Goal: Task Accomplishment & Management: Manage account settings

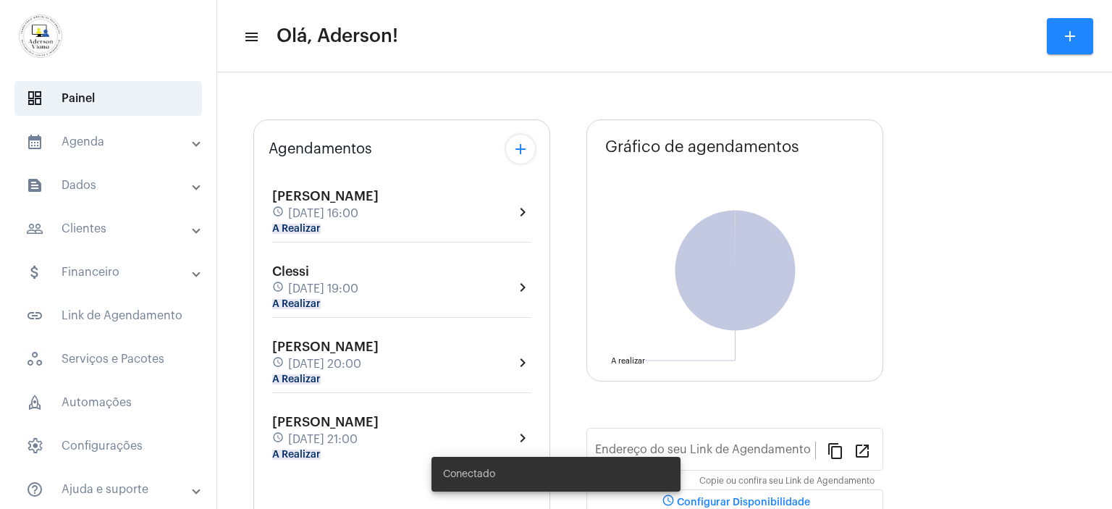
type input "[URL][DOMAIN_NAME]"
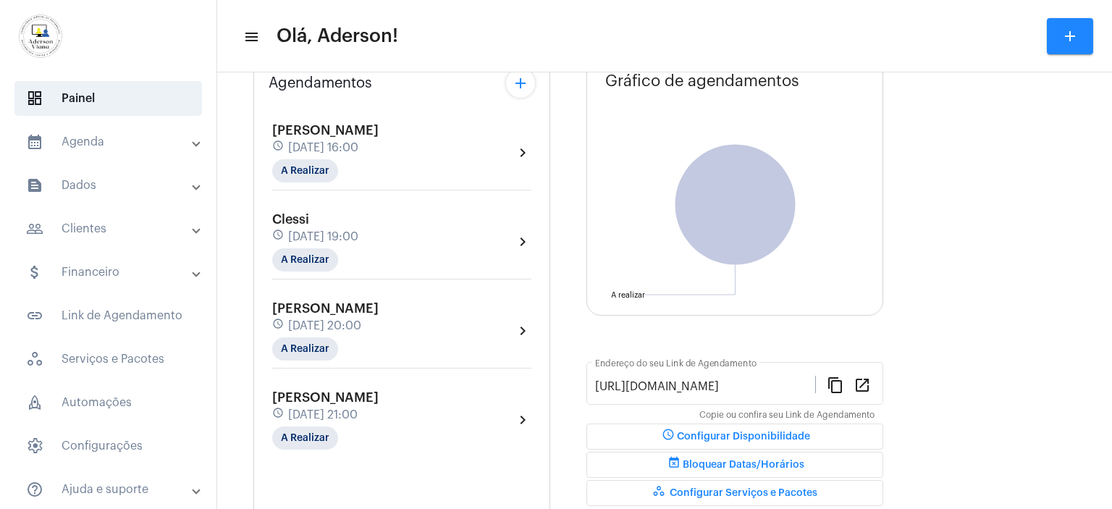
scroll to position [84, 0]
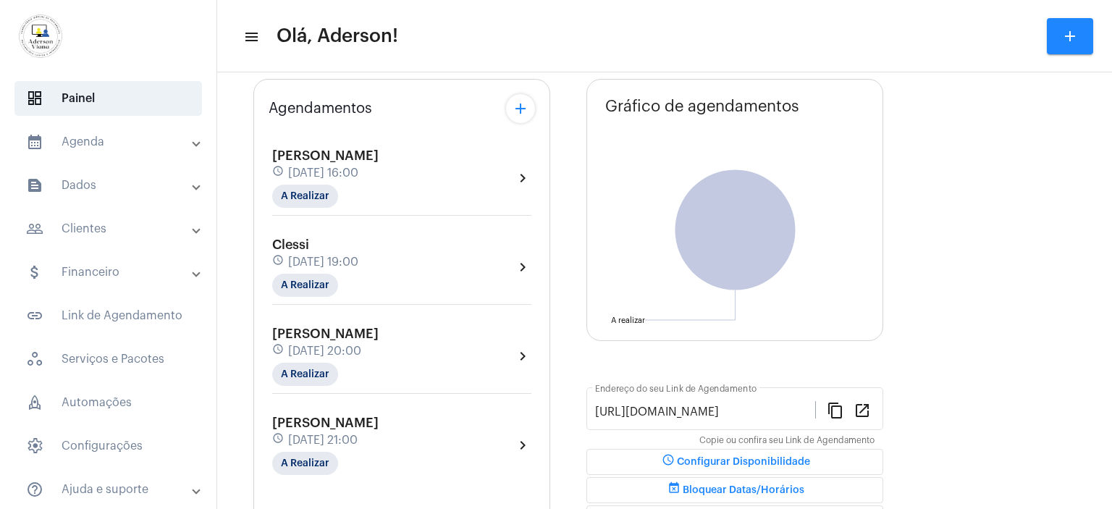
click at [369, 178] on div "schedule [DATE] 16:00" at bounding box center [325, 173] width 106 height 16
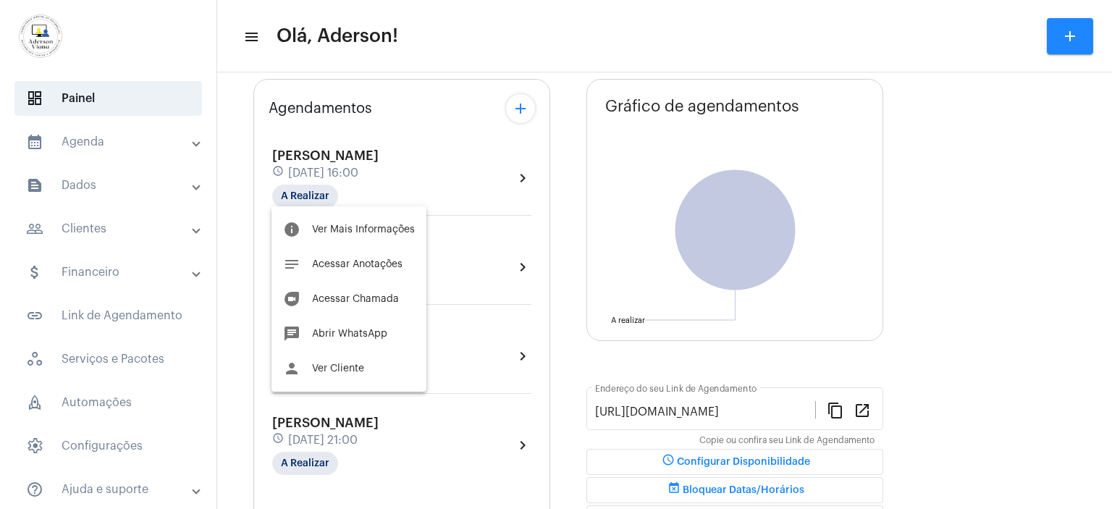
click at [88, 228] on div at bounding box center [556, 254] width 1112 height 509
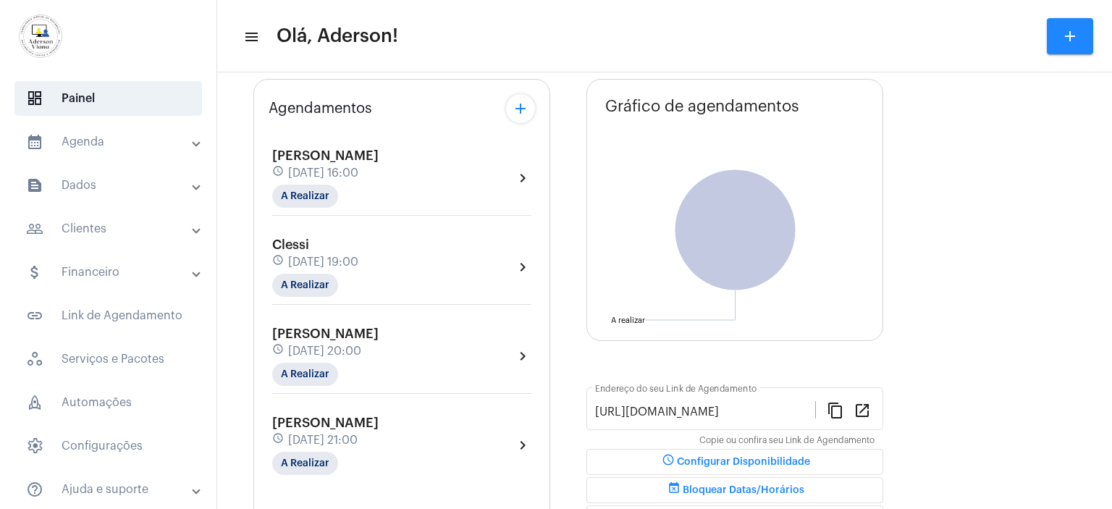
click at [88, 228] on mat-panel-title "people_outline Clientes" at bounding box center [109, 228] width 167 height 17
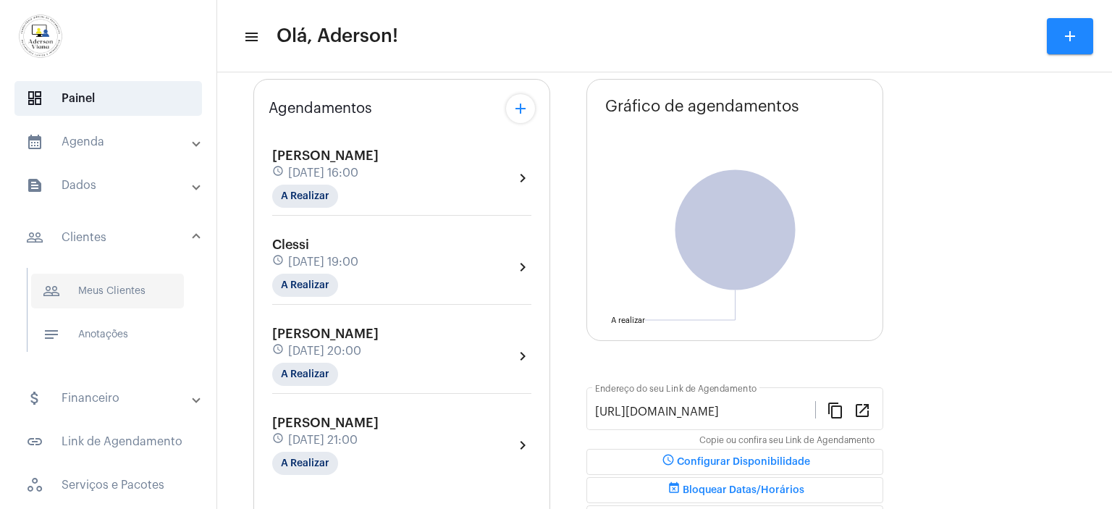
click at [101, 284] on span "people_outline Meus Clientes" at bounding box center [107, 291] width 153 height 35
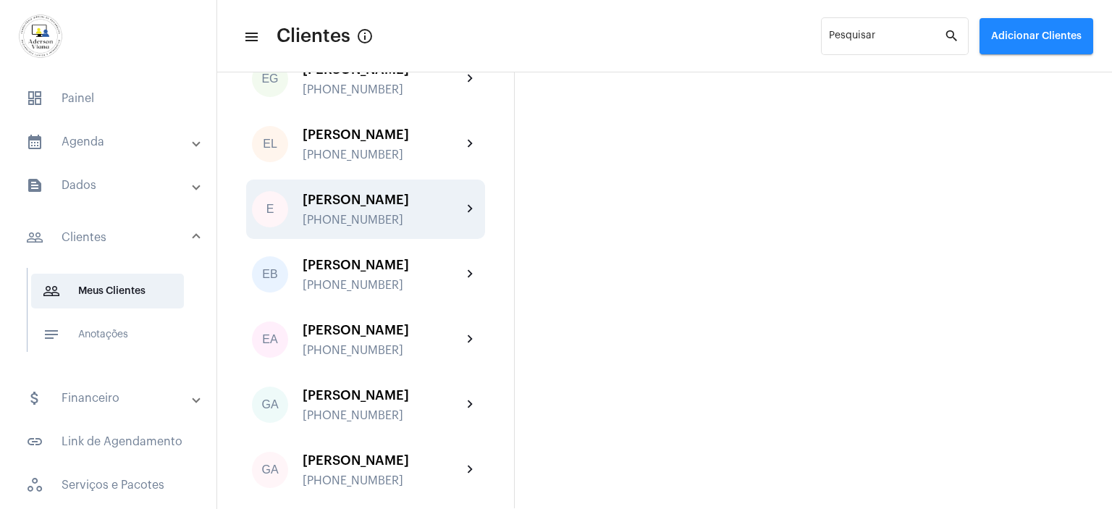
scroll to position [796, 0]
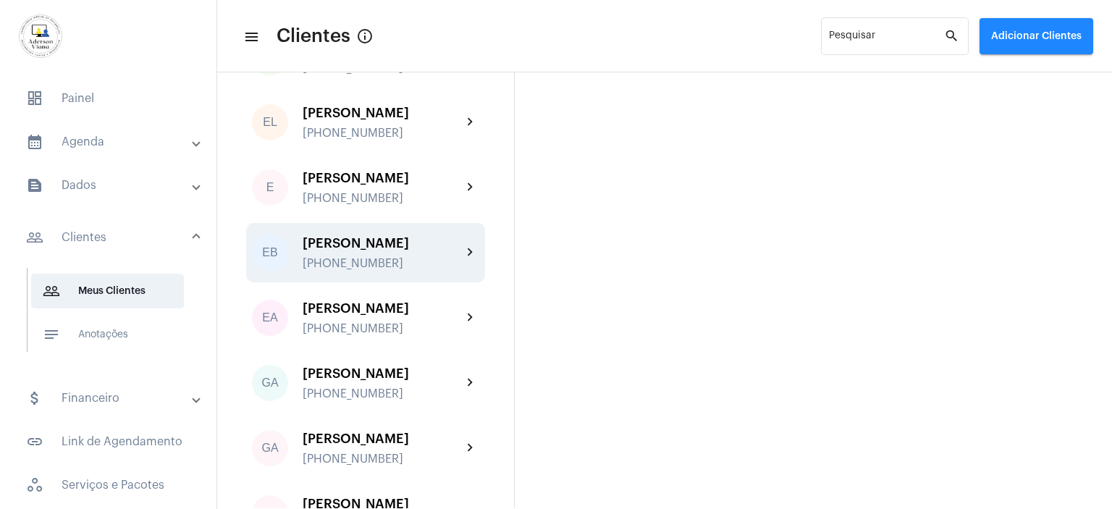
click at [371, 266] on div "[PHONE_NUMBER]" at bounding box center [382, 263] width 159 height 13
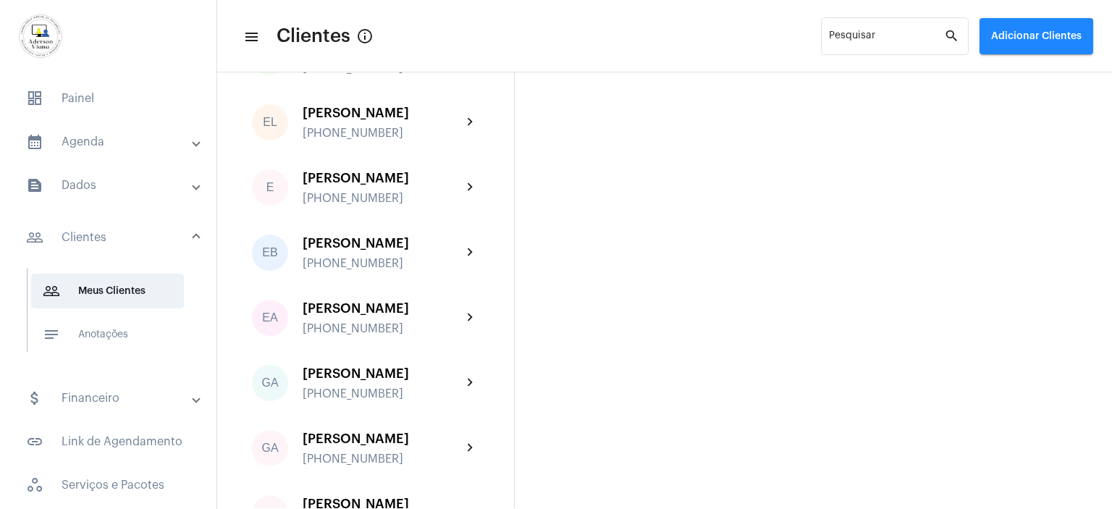
click at [371, 266] on mat-sidenav-content "menu Clientes info_outlined Pesquisar search Adicionar Clientes AJ [PERSON_NAME…" at bounding box center [664, 254] width 895 height 509
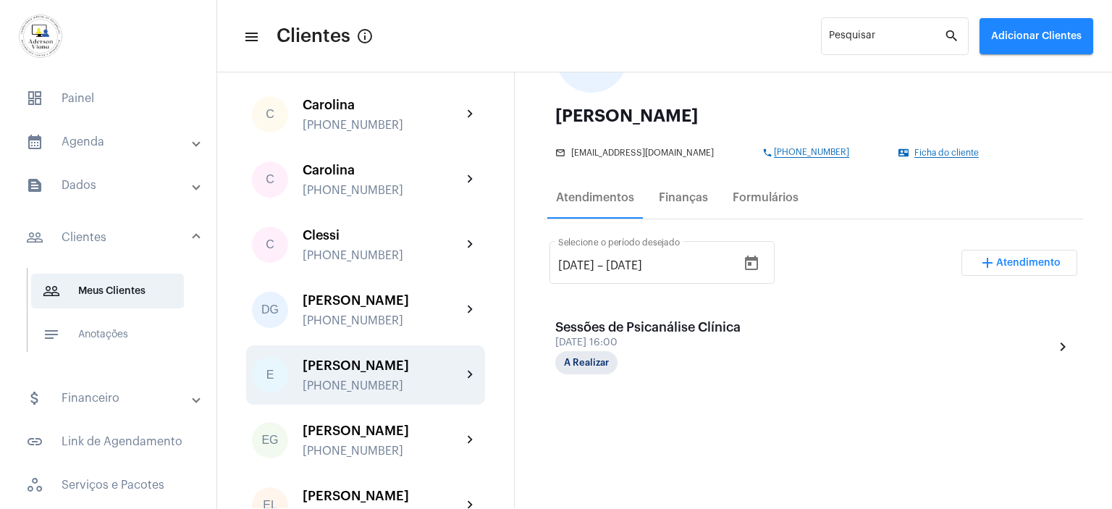
scroll to position [507, 0]
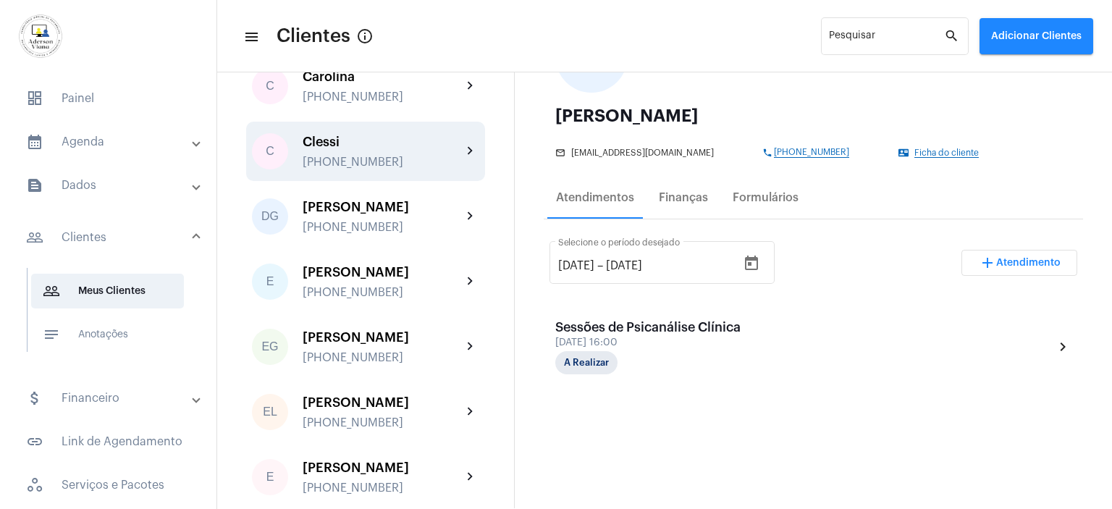
click at [329, 158] on div "[PHONE_NUMBER]" at bounding box center [382, 162] width 159 height 13
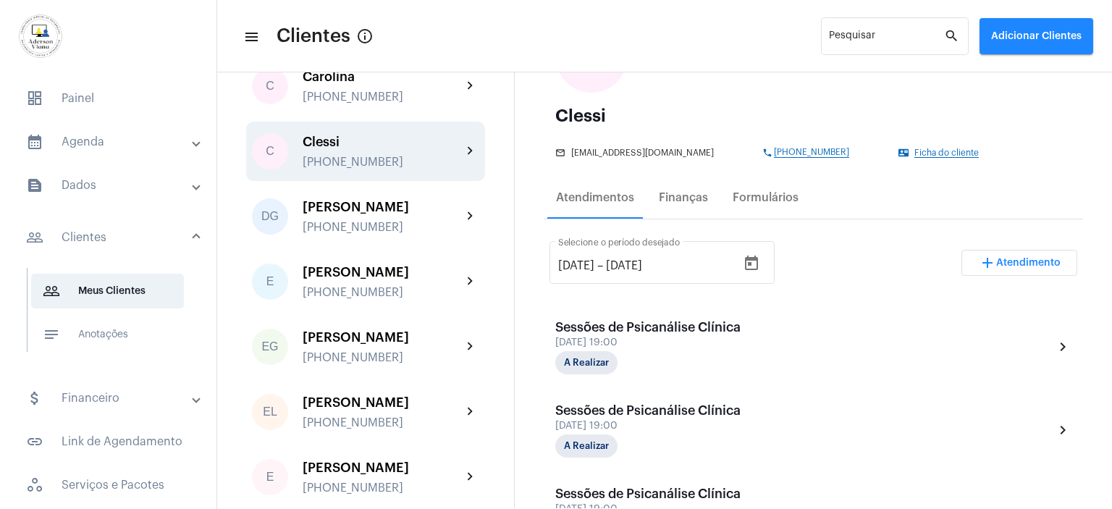
scroll to position [362, 0]
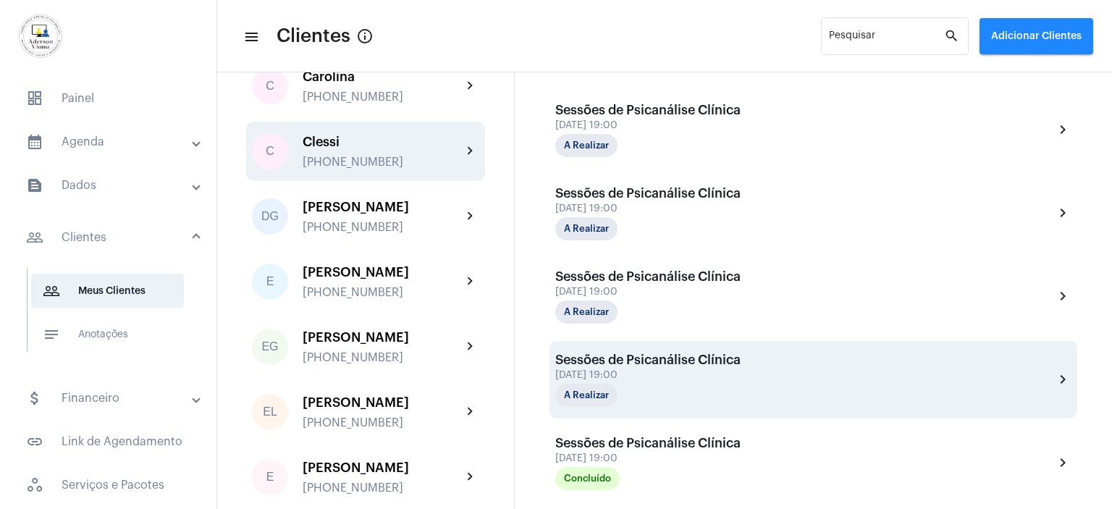
click at [686, 363] on div "Sessões de Psicanálise Clínica" at bounding box center [647, 359] width 185 height 14
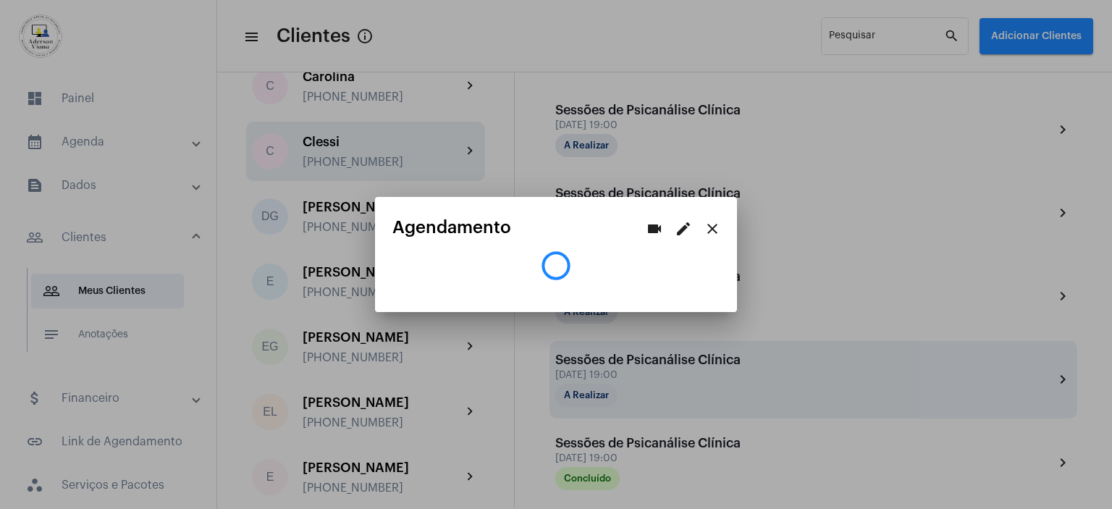
click at [686, 363] on div "videocam edit close Agendamento" at bounding box center [556, 254] width 1112 height 509
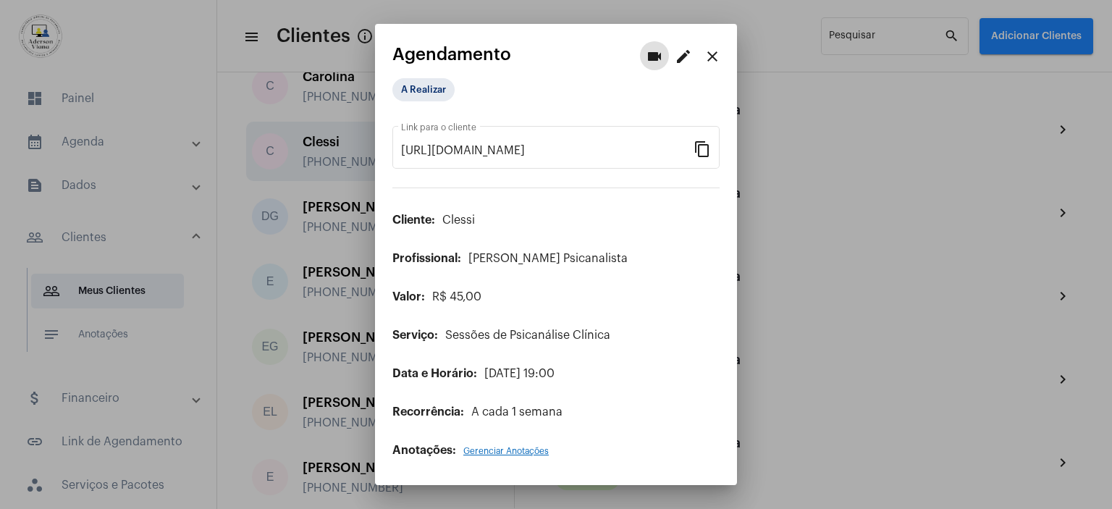
click at [718, 51] on mat-icon "close" at bounding box center [711, 56] width 17 height 17
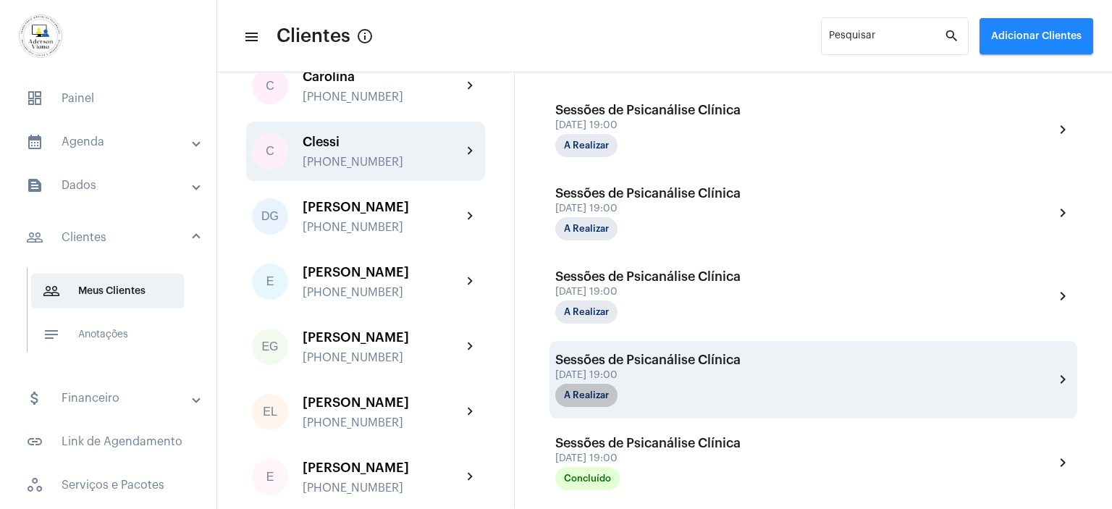
click at [605, 386] on mat-chip "A Realizar" at bounding box center [586, 395] width 62 height 23
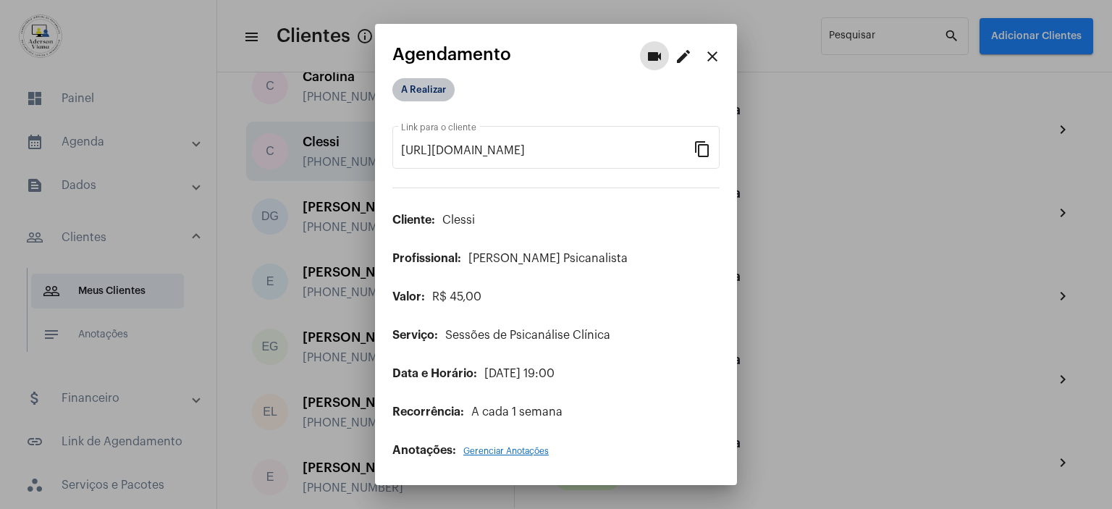
click at [431, 87] on mat-chip "A Realizar" at bounding box center [423, 89] width 62 height 23
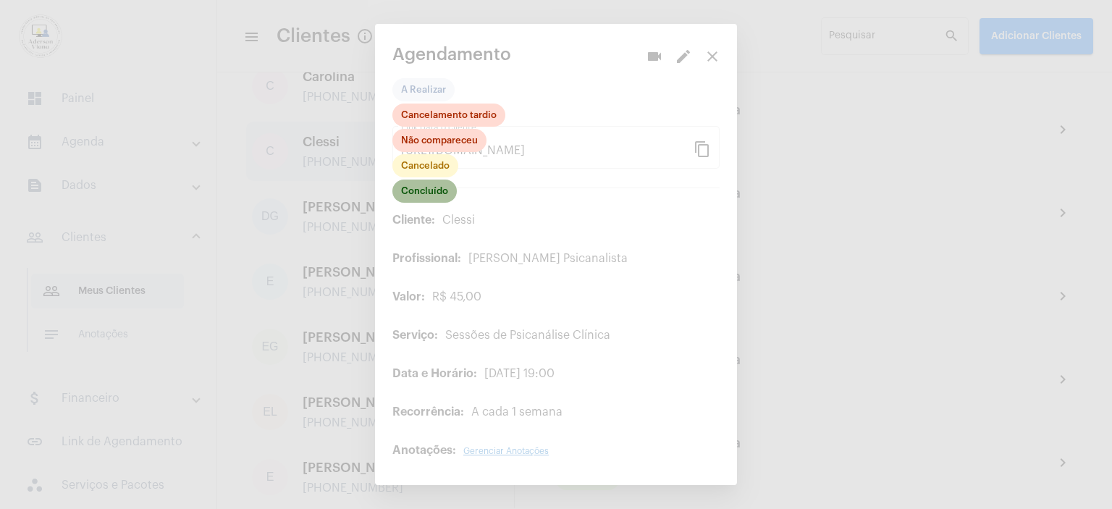
click at [434, 193] on mat-chip "Concluído" at bounding box center [424, 190] width 64 height 23
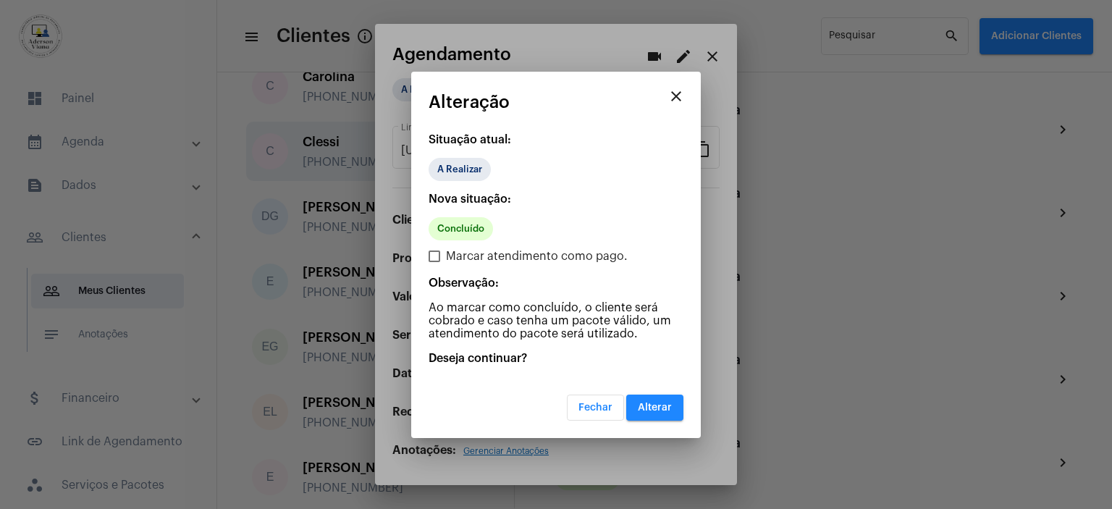
click at [667, 402] on span "Alterar" at bounding box center [655, 407] width 34 height 10
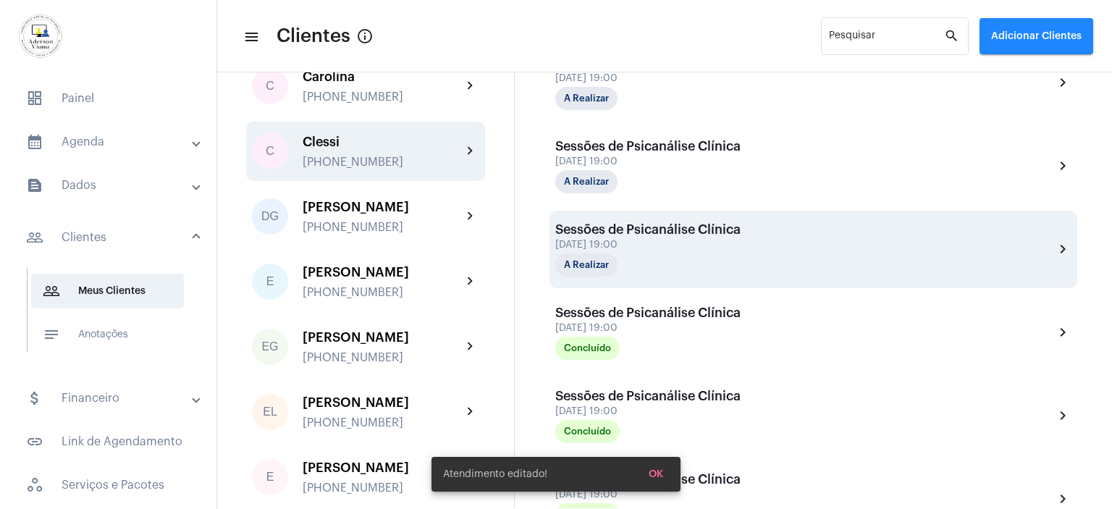
scroll to position [434, 0]
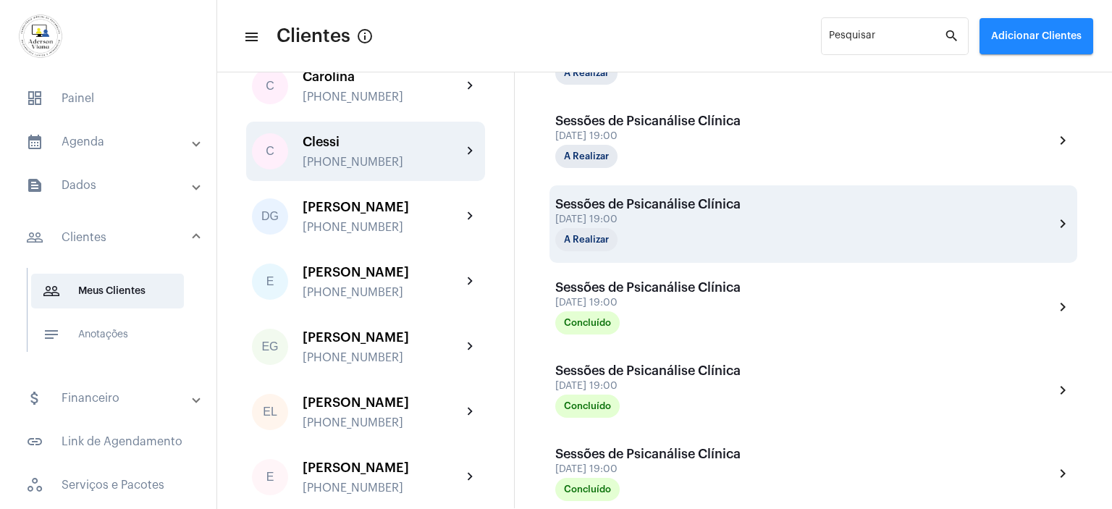
click at [640, 216] on div "[DATE] 19:00" at bounding box center [647, 219] width 185 height 11
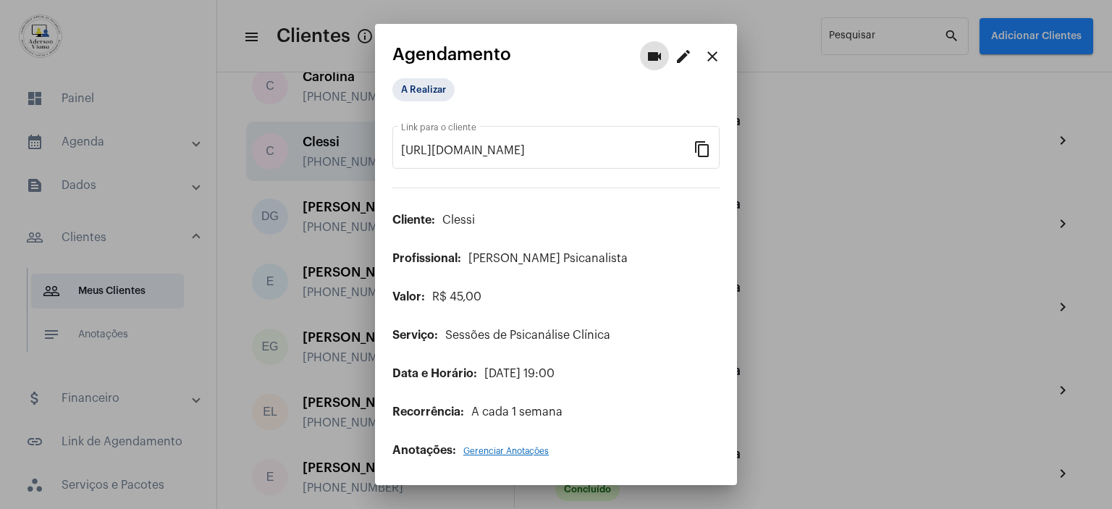
click at [570, 67] on app-view-schedule "videocam edit close Agendamento A Realizar [URL][DOMAIN_NAME] Link para o clien…" at bounding box center [555, 251] width 327 height 412
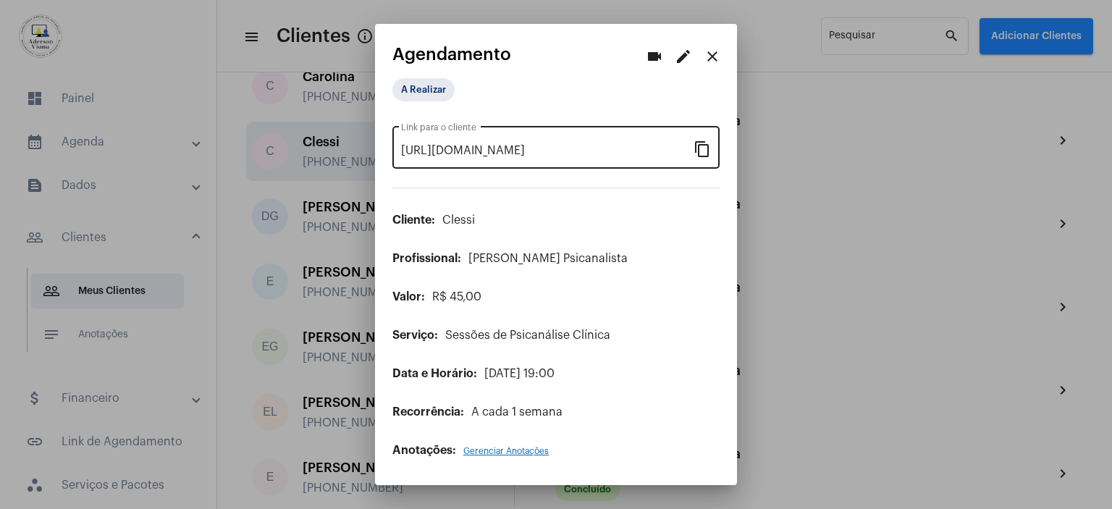
click at [698, 148] on mat-icon "content_copy" at bounding box center [701, 148] width 17 height 17
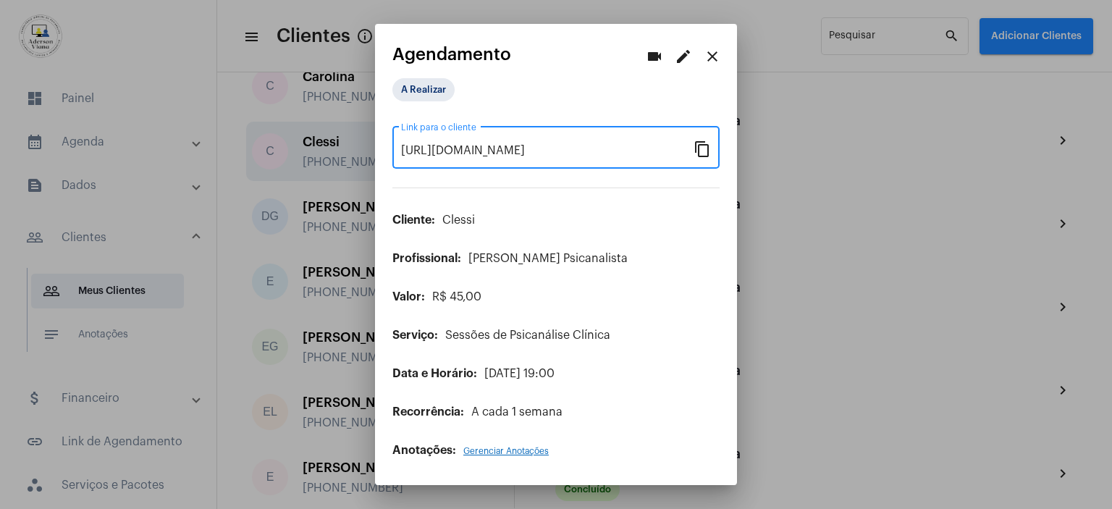
click at [707, 60] on mat-icon "close" at bounding box center [711, 56] width 17 height 17
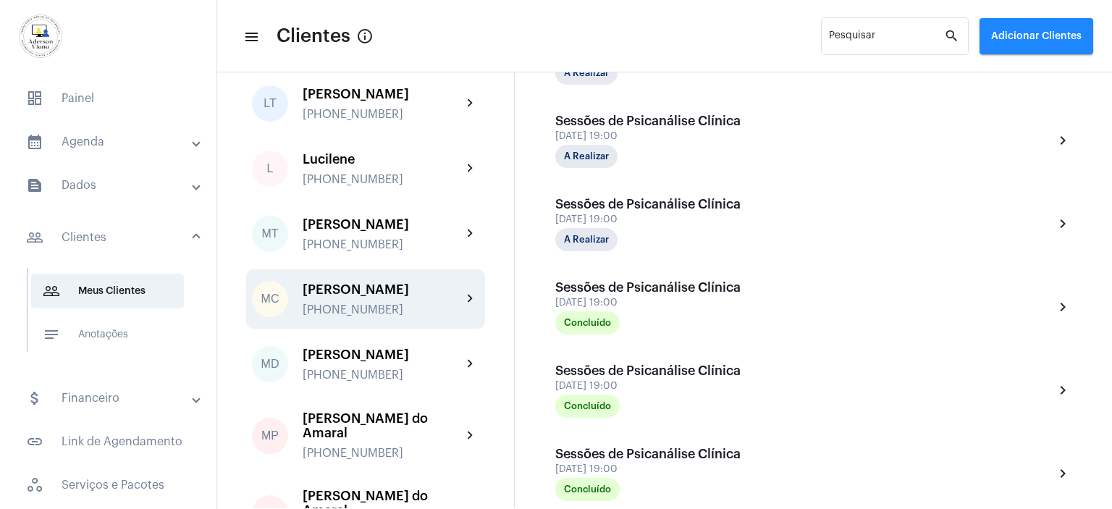
scroll to position [1686, 0]
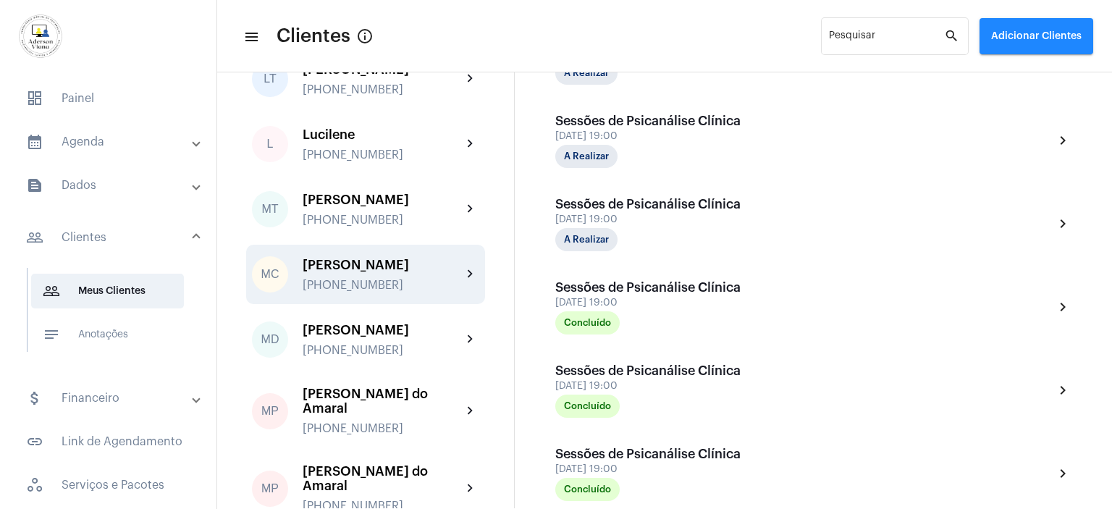
click at [356, 292] on div "[PERSON_NAME] [PHONE_NUMBER]" at bounding box center [382, 275] width 159 height 34
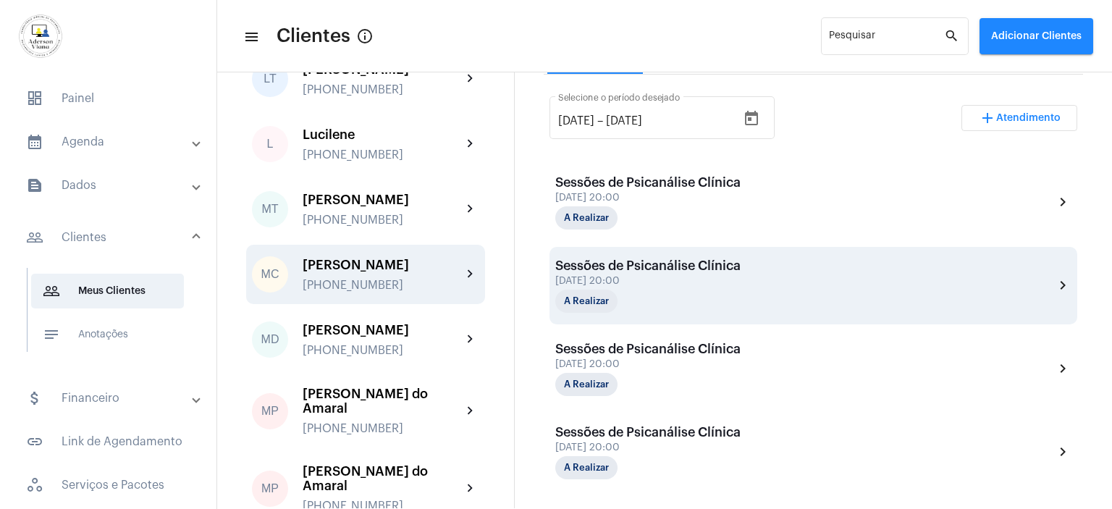
scroll to position [434, 0]
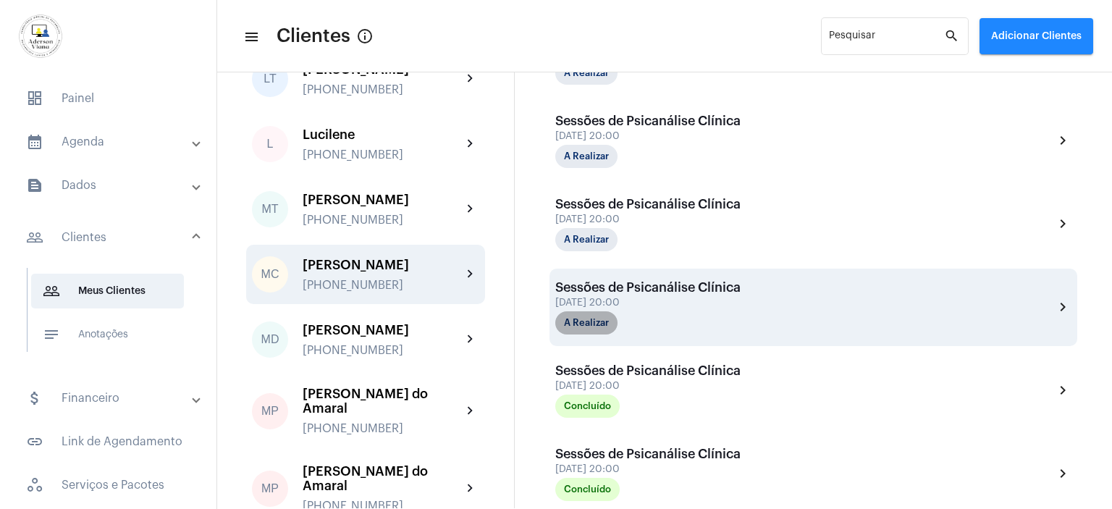
click at [593, 325] on mat-chip "A Realizar" at bounding box center [586, 322] width 62 height 23
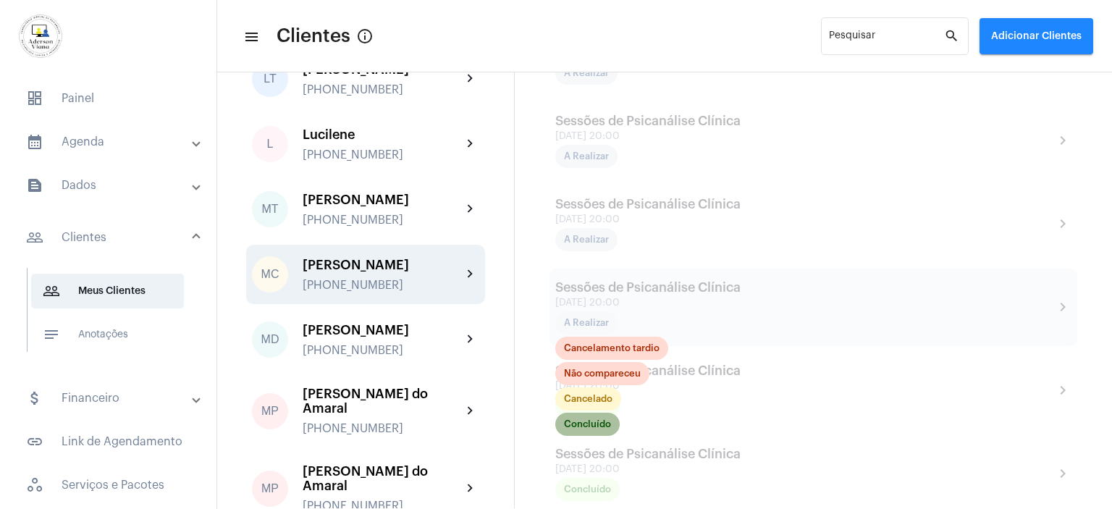
click at [591, 428] on mat-chip "Concluído" at bounding box center [587, 424] width 64 height 23
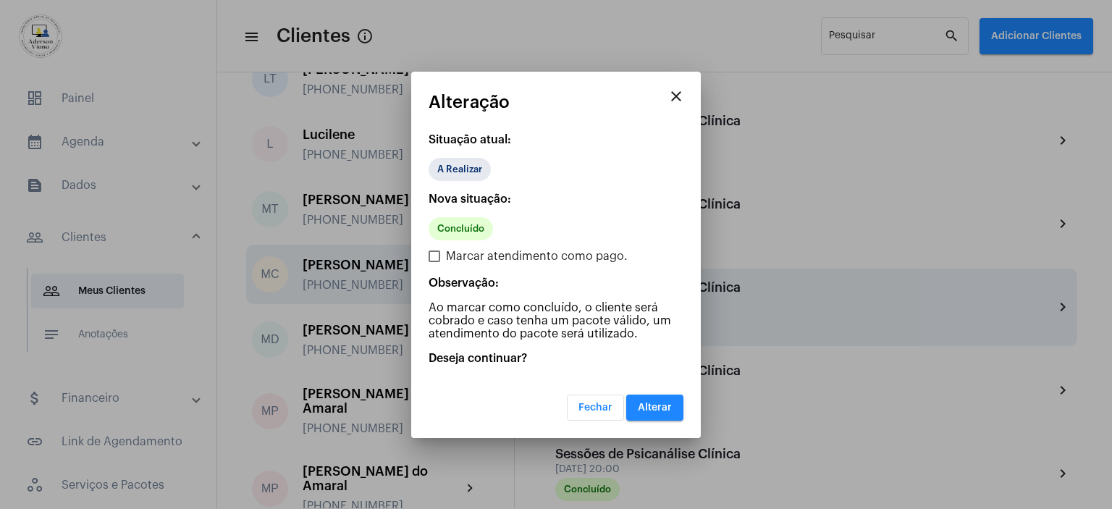
click at [654, 402] on span "Alterar" at bounding box center [655, 407] width 34 height 10
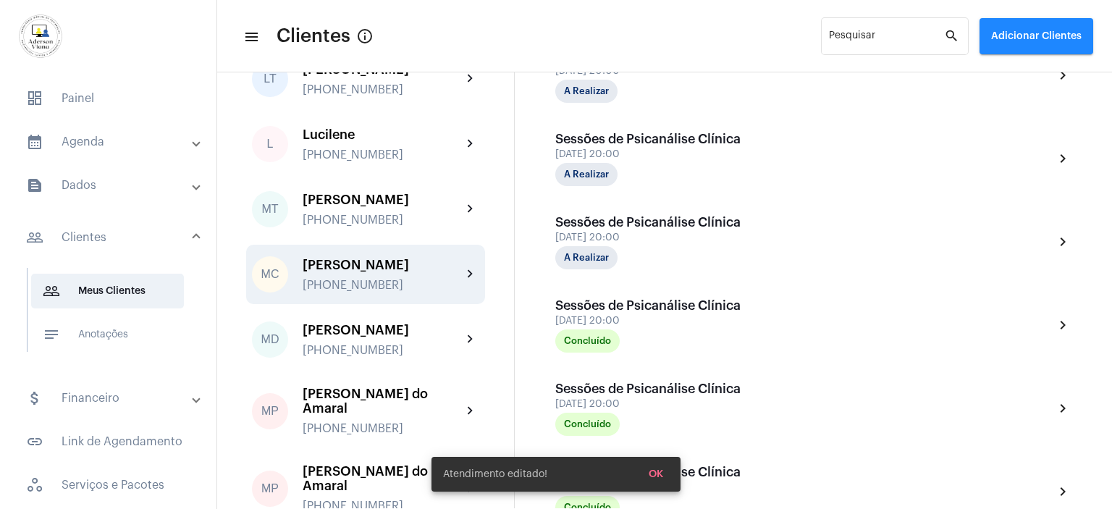
scroll to position [434, 0]
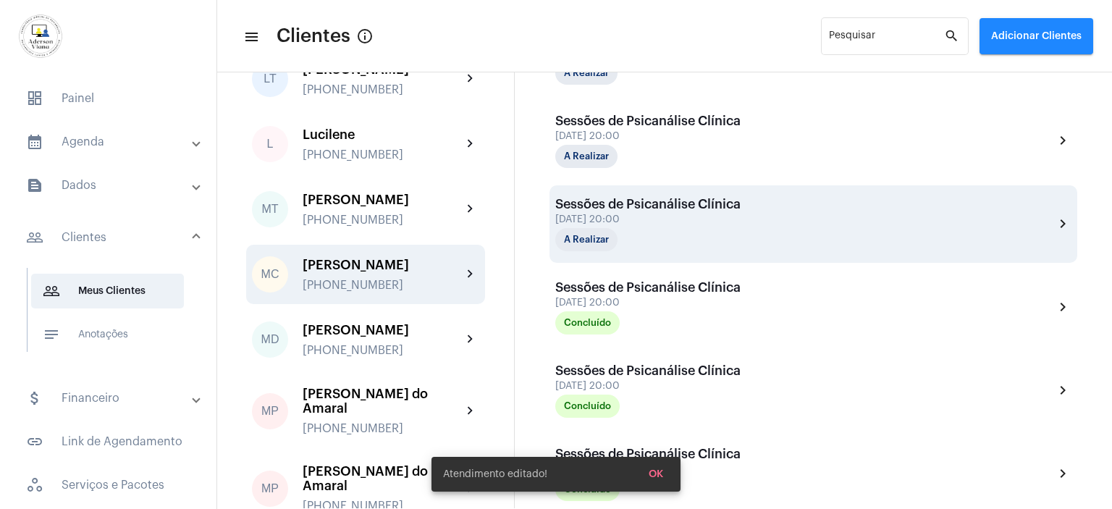
click at [621, 222] on div "[DATE] 20:00" at bounding box center [647, 219] width 185 height 11
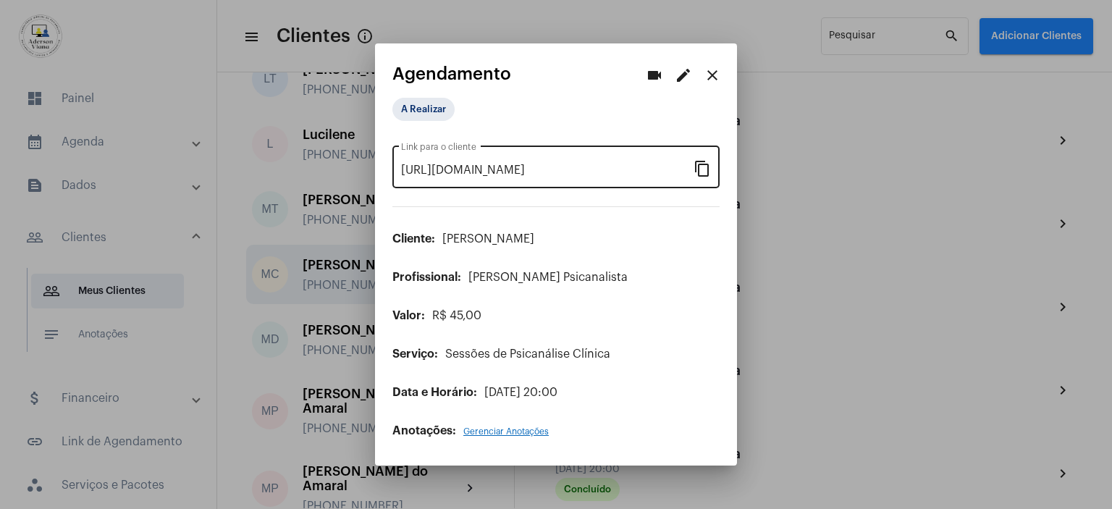
click at [698, 172] on mat-icon "content_copy" at bounding box center [701, 167] width 17 height 17
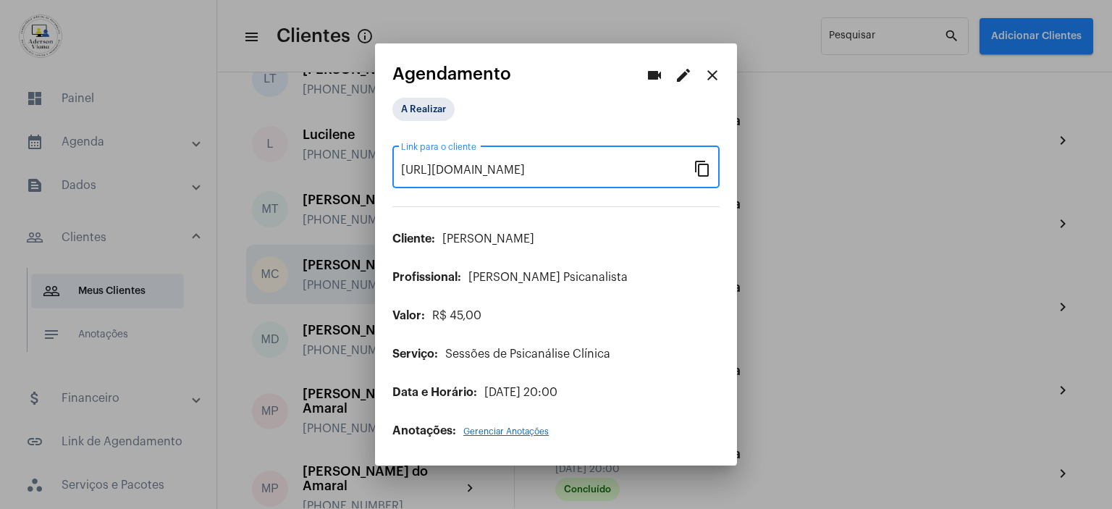
click at [711, 79] on mat-icon "close" at bounding box center [711, 75] width 17 height 17
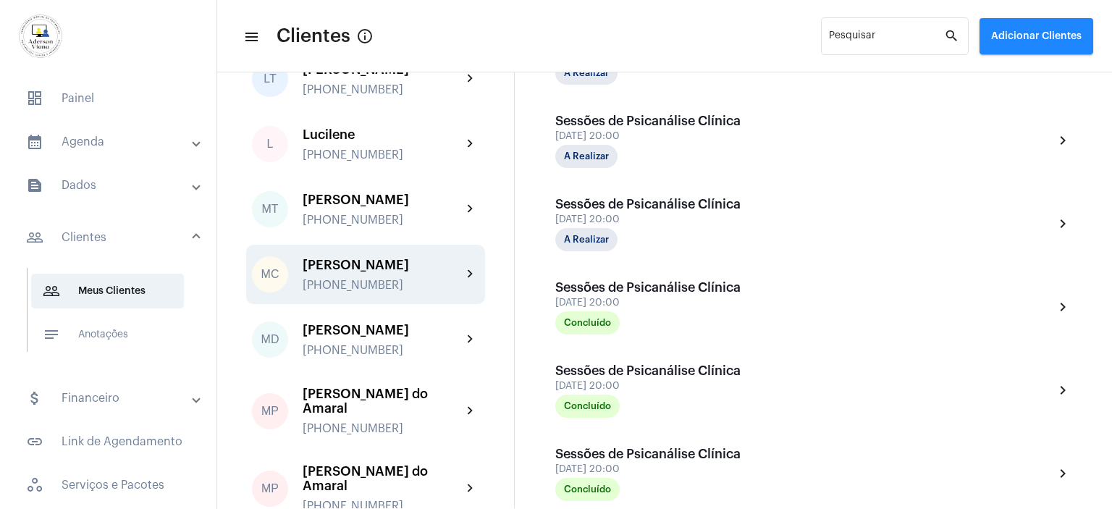
click at [711, 79] on div "Sessões de Psicanálise Clínica [DATE] 20:00 A Realizar" at bounding box center [647, 57] width 185 height 54
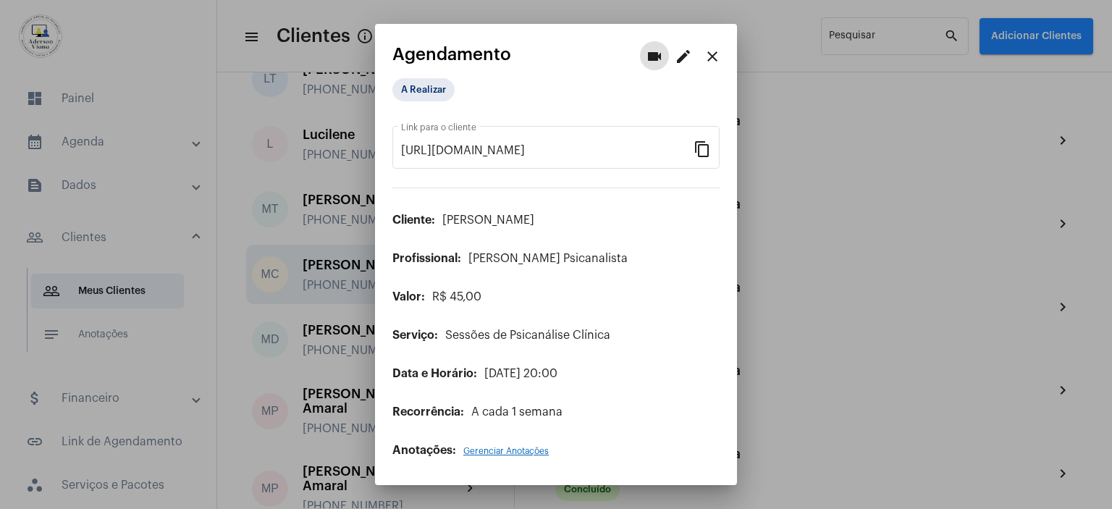
click at [714, 56] on mat-icon "close" at bounding box center [711, 56] width 17 height 17
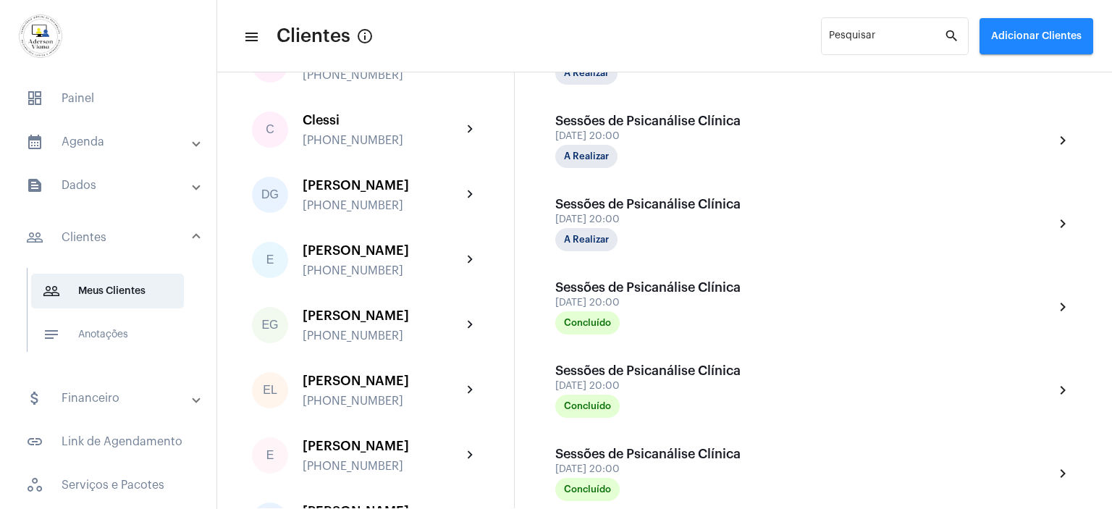
scroll to position [311, 0]
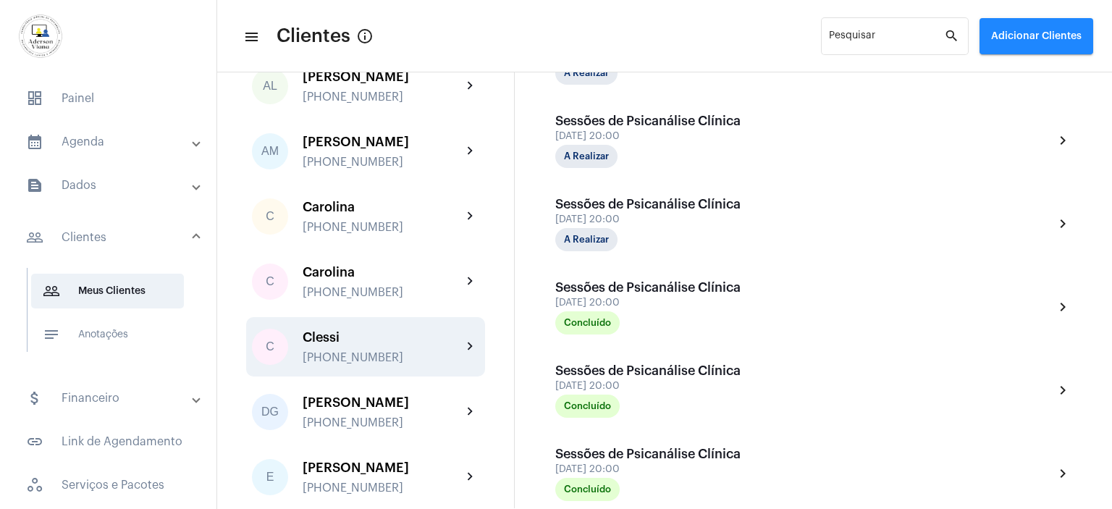
click at [362, 327] on div "C Clessi [PHONE_NUMBER] chevron_right" at bounding box center [365, 346] width 239 height 59
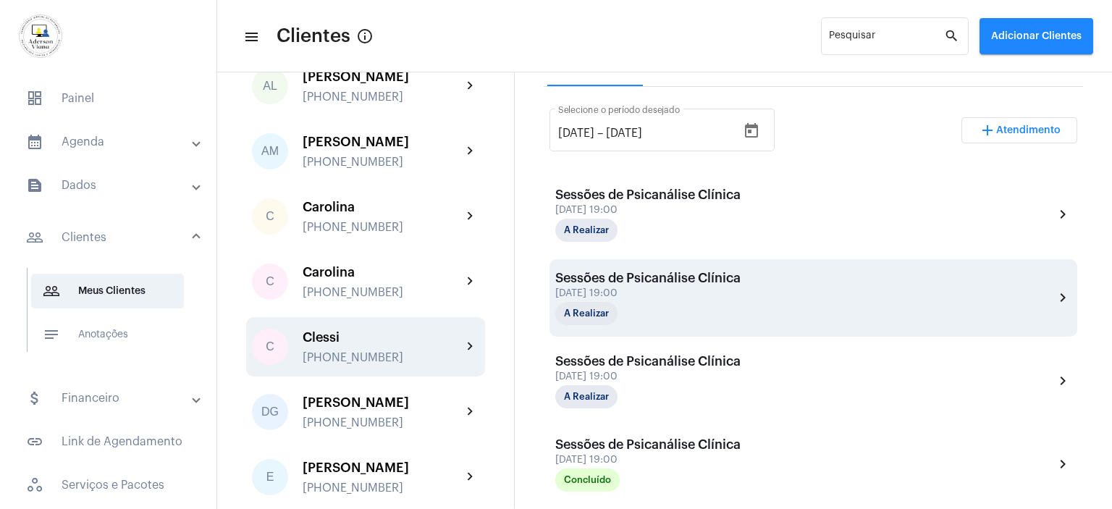
scroll to position [289, 0]
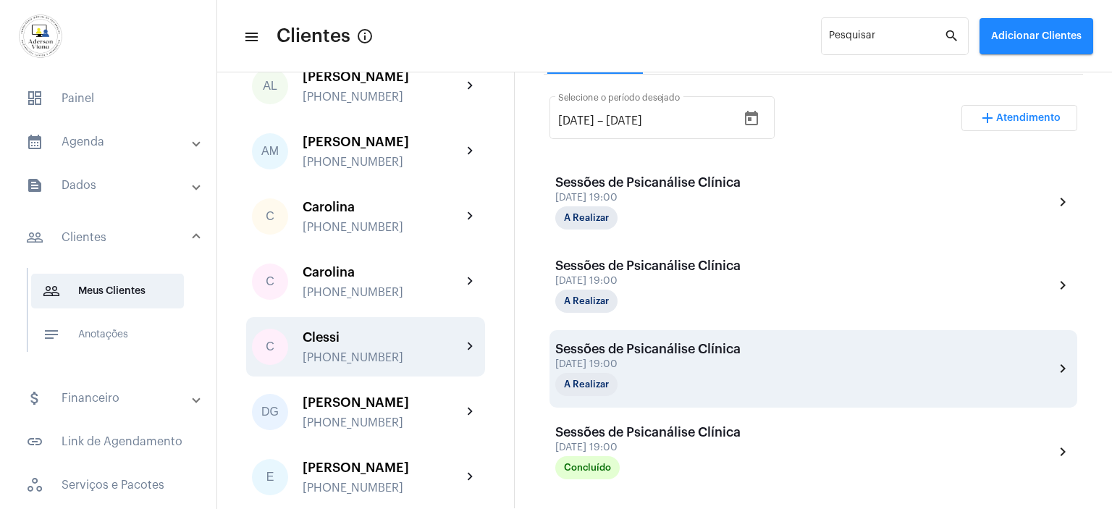
click at [696, 364] on div "[DATE] 19:00" at bounding box center [647, 364] width 185 height 11
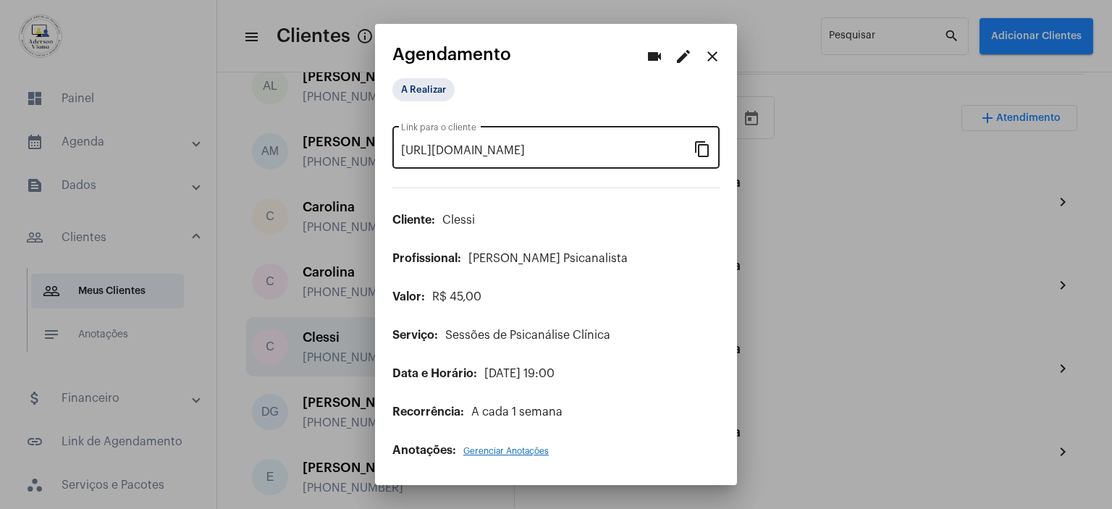
click at [703, 147] on mat-icon "content_copy" at bounding box center [701, 148] width 17 height 17
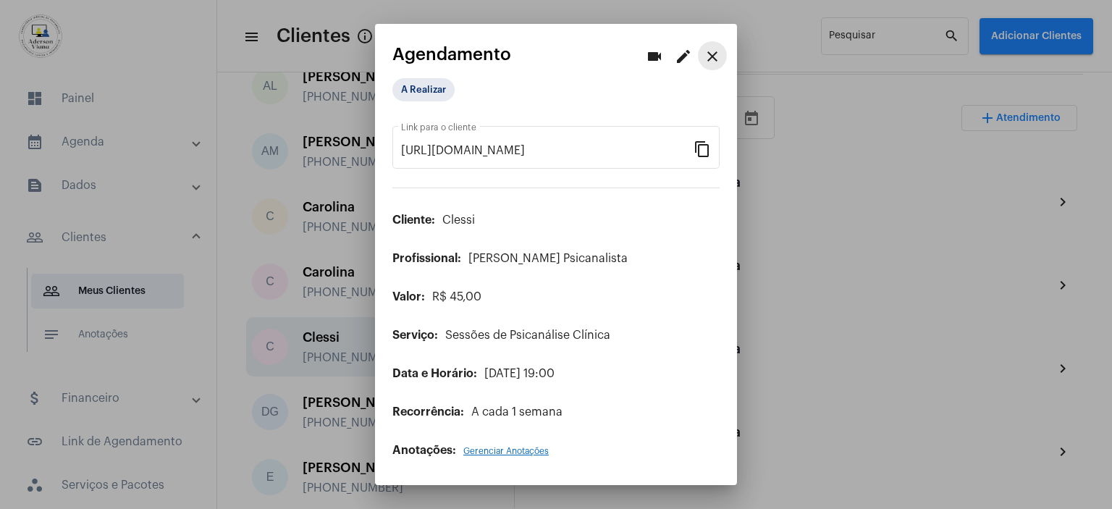
click at [709, 61] on mat-icon "close" at bounding box center [711, 56] width 17 height 17
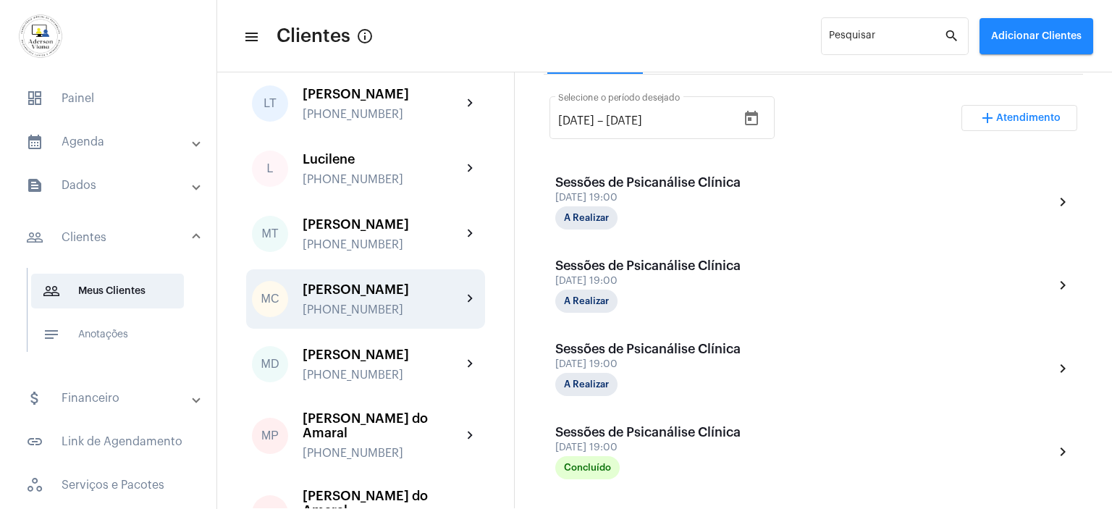
scroll to position [1759, 0]
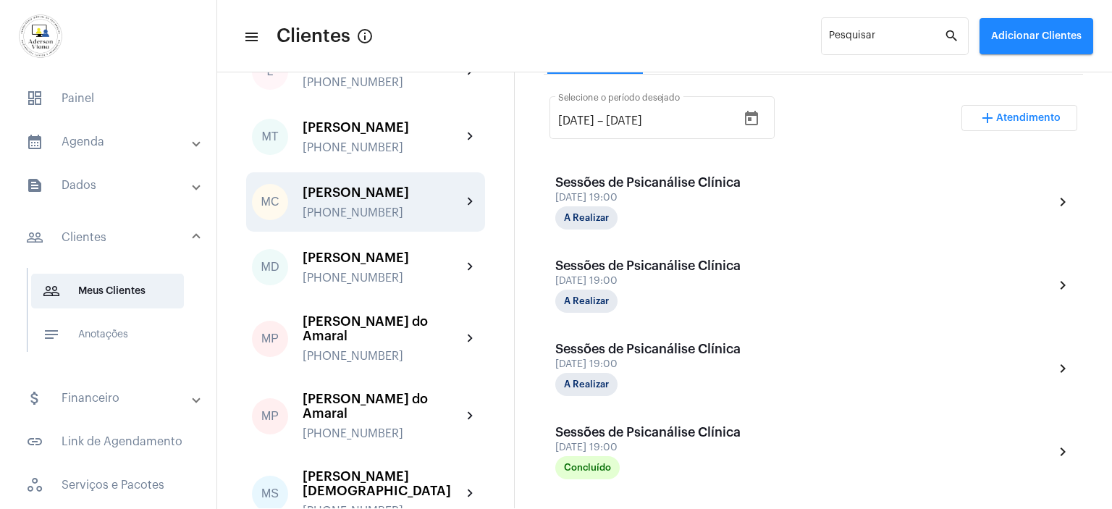
click at [368, 200] on div "[PERSON_NAME]" at bounding box center [382, 192] width 159 height 14
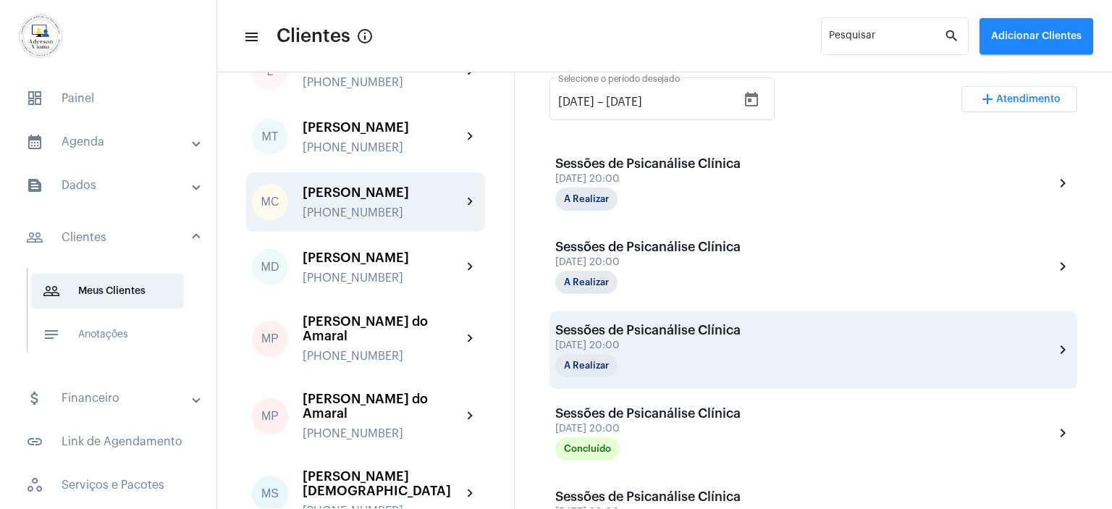
scroll to position [434, 0]
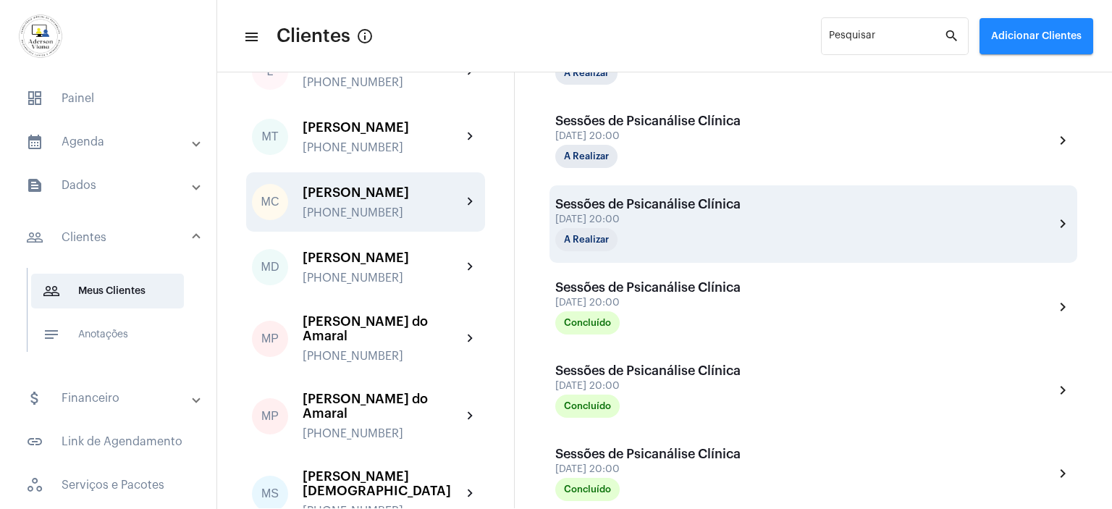
click at [681, 235] on div "A Realizar" at bounding box center [627, 239] width 145 height 23
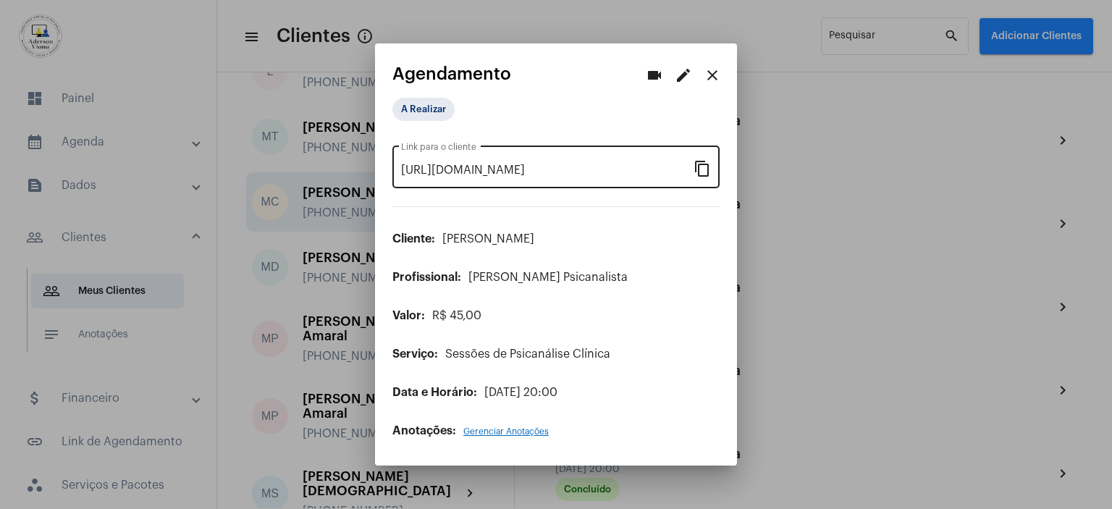
click at [708, 169] on mat-icon "content_copy" at bounding box center [701, 167] width 17 height 17
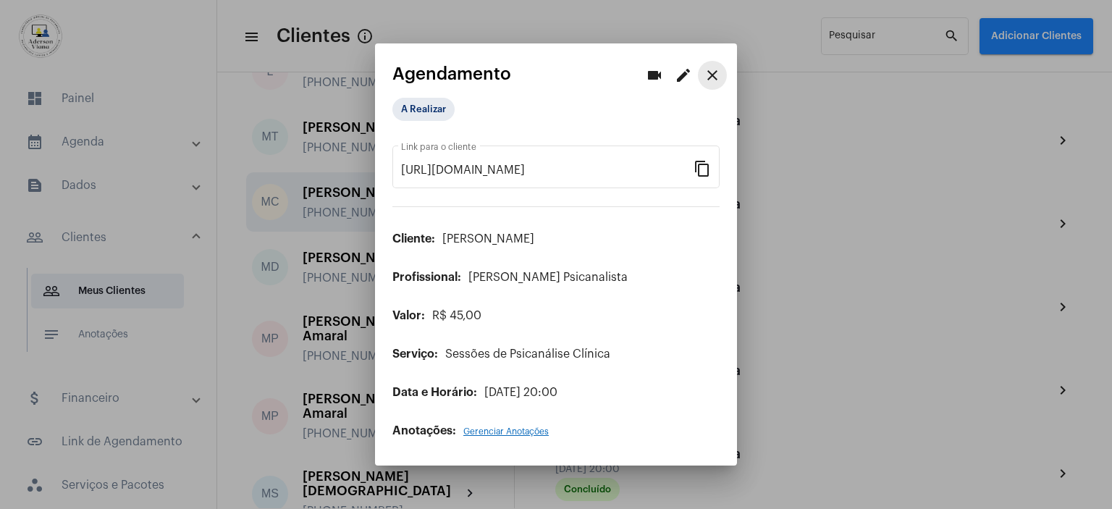
click at [714, 78] on mat-icon "close" at bounding box center [711, 75] width 17 height 17
